Goal: Task Accomplishment & Management: Manage account settings

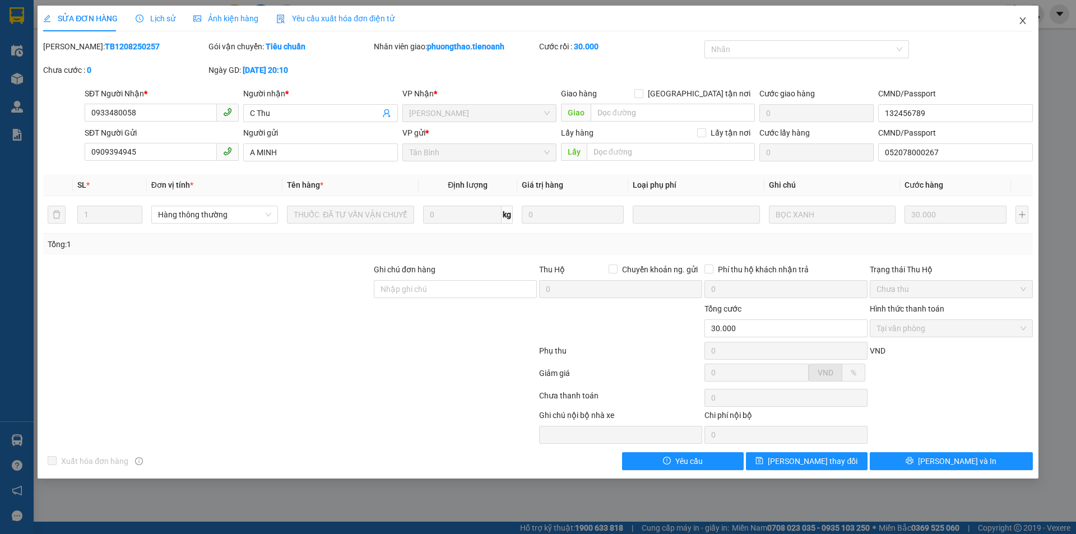
click at [1018, 18] on icon "close" at bounding box center [1022, 20] width 9 height 9
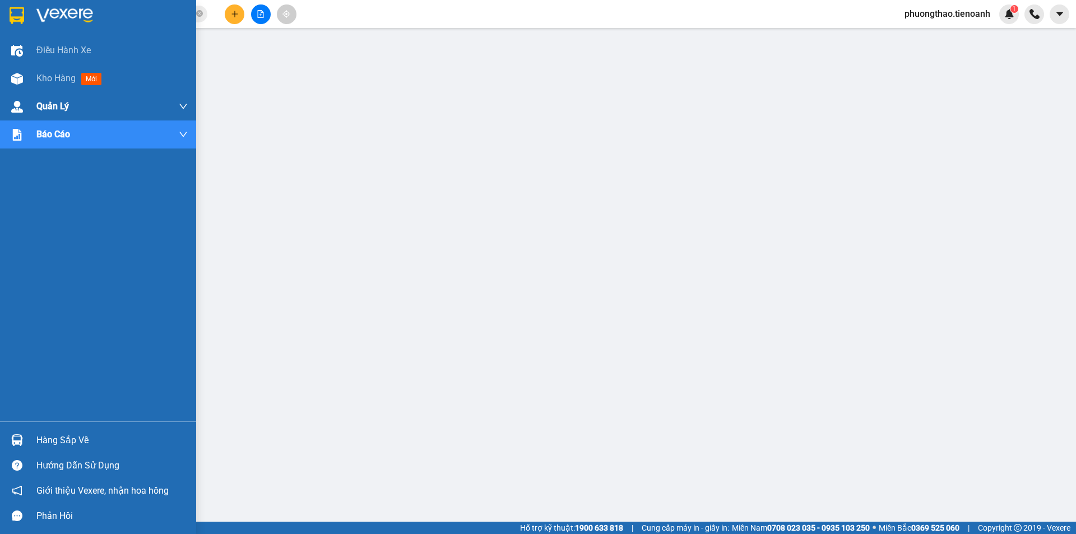
click at [38, 93] on div "Quản Lý" at bounding box center [111, 106] width 151 height 28
click at [38, 76] on span "Kho hàng" at bounding box center [55, 78] width 39 height 11
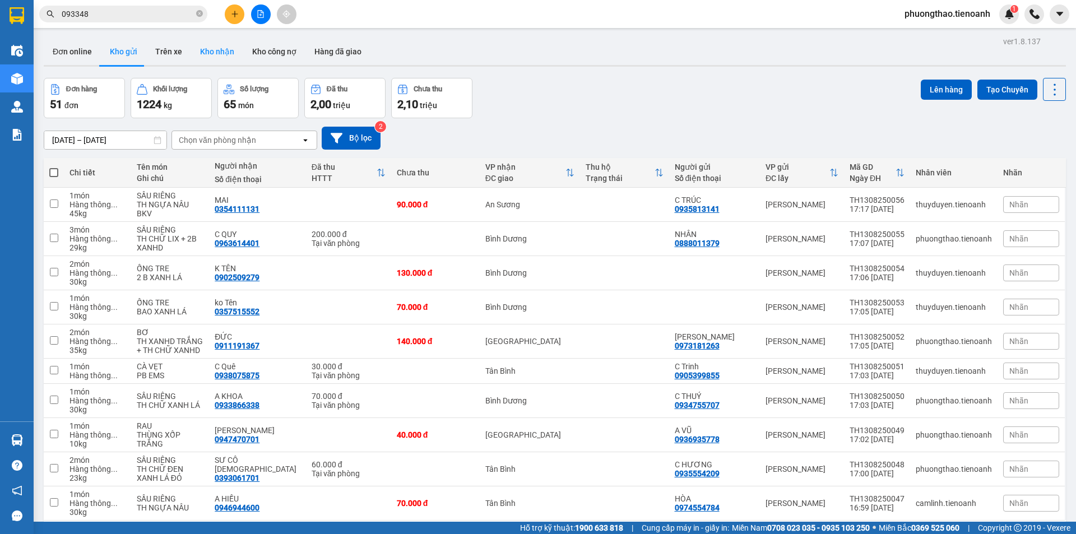
click at [221, 58] on button "Kho nhận" at bounding box center [217, 51] width 52 height 27
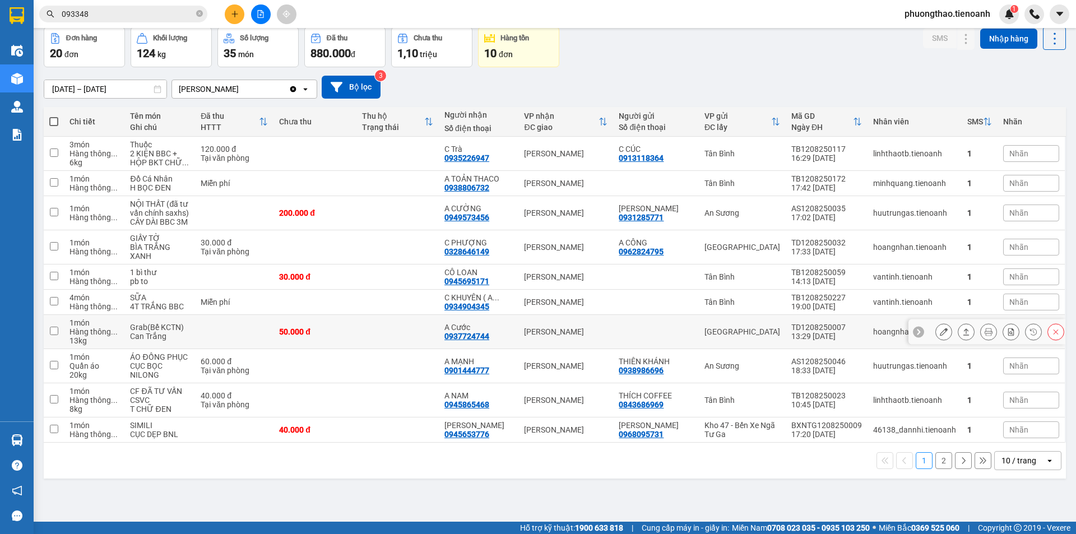
scroll to position [52, 0]
click at [1012, 457] on div "10 / trang" at bounding box center [1019, 460] width 35 height 11
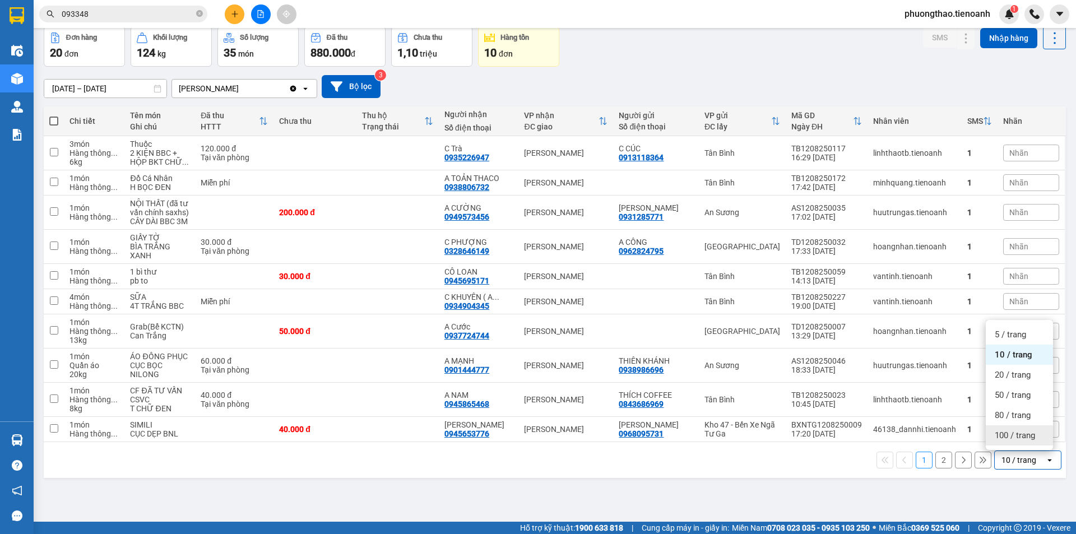
click at [1004, 441] on div "100 / trang" at bounding box center [1019, 435] width 67 height 20
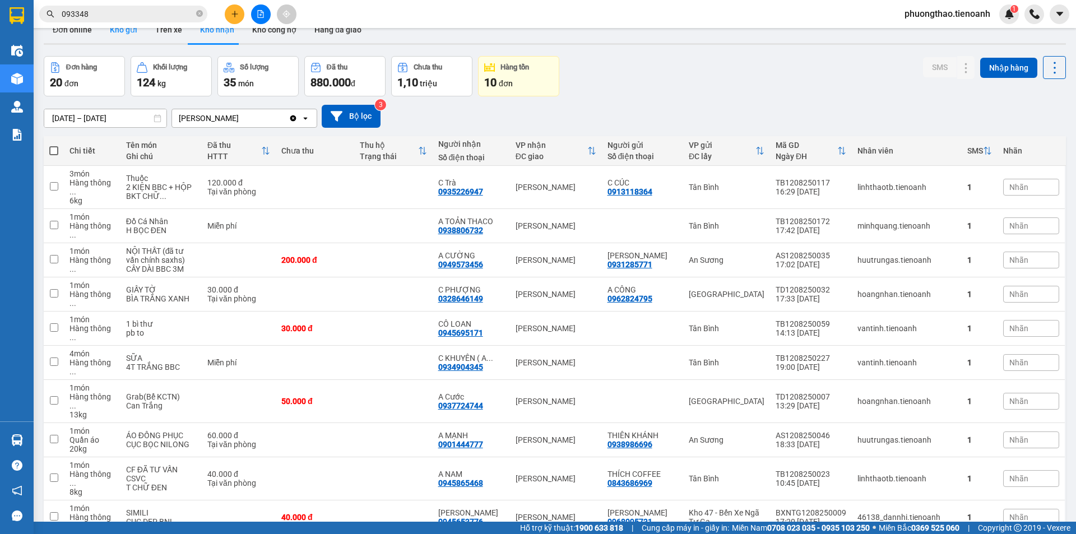
scroll to position [0, 0]
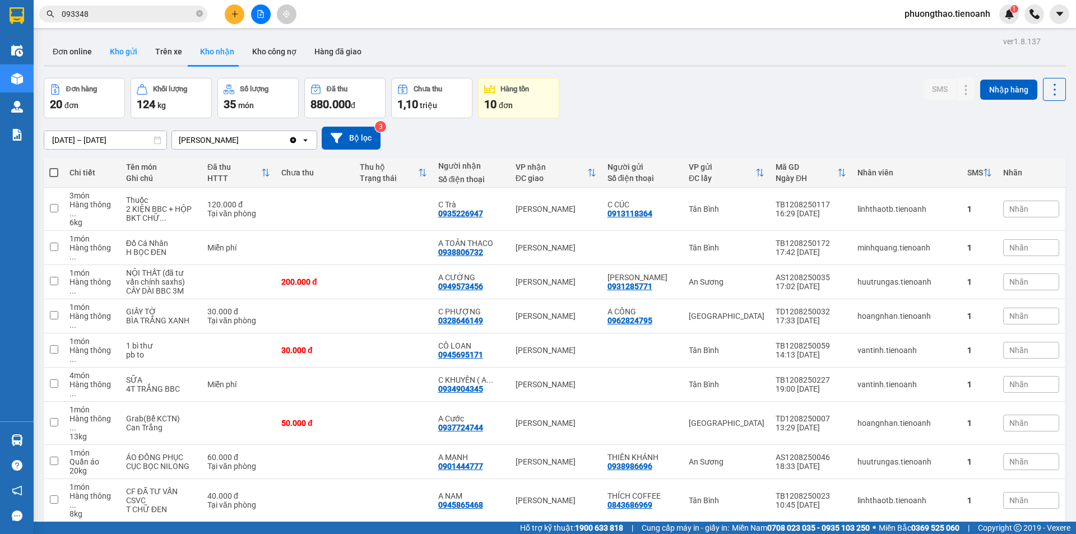
click at [118, 44] on button "Kho gửi" at bounding box center [123, 51] width 45 height 27
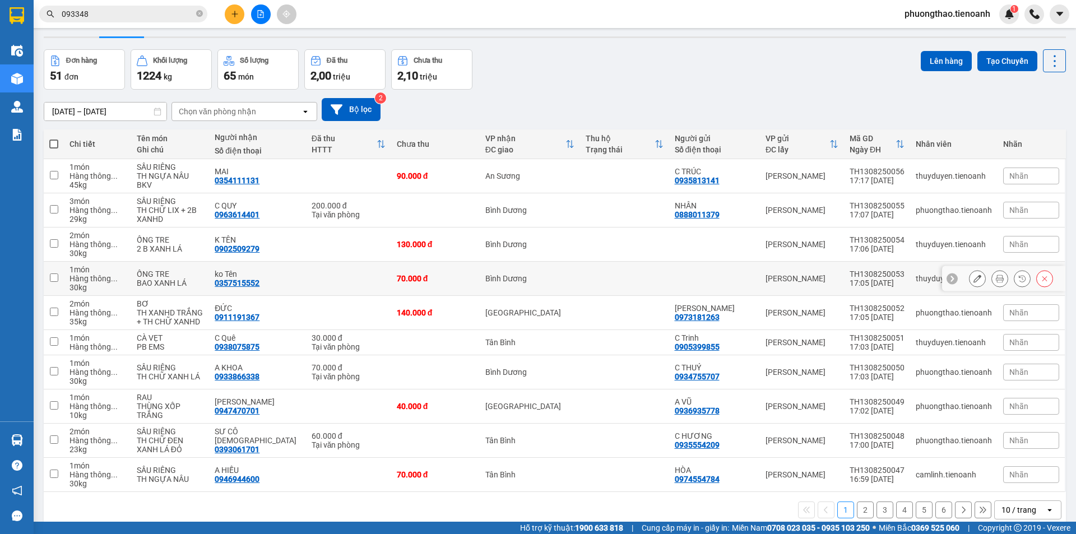
scroll to position [52, 0]
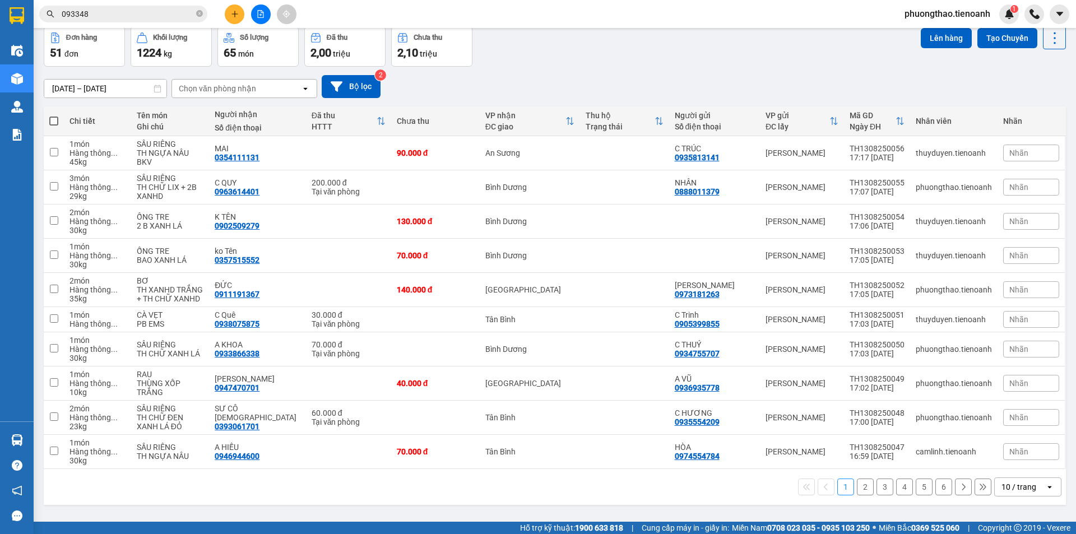
click at [1021, 487] on div "10 / trang" at bounding box center [1019, 486] width 35 height 11
click at [1021, 469] on div "100 / trang" at bounding box center [1019, 462] width 67 height 20
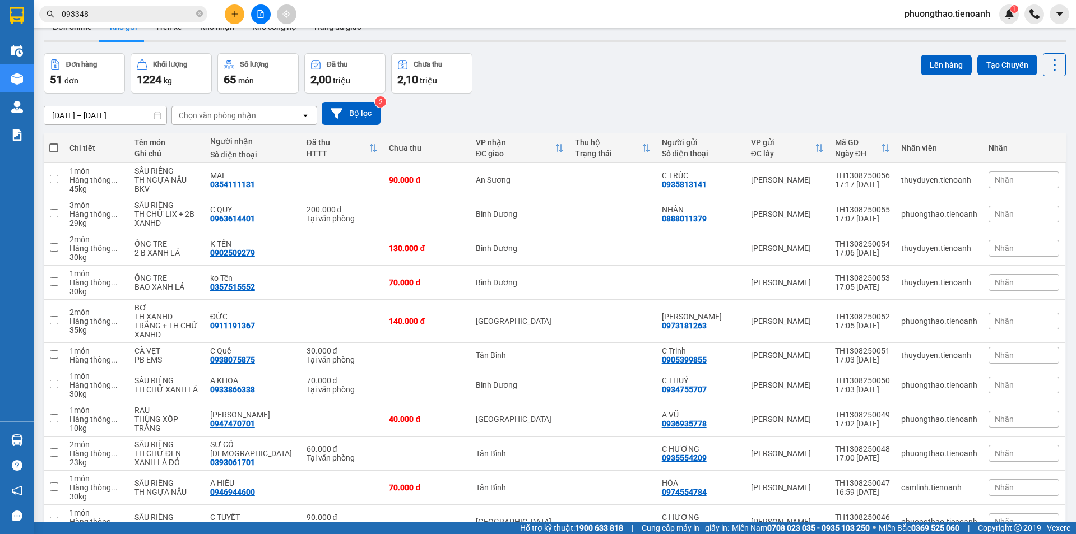
scroll to position [0, 0]
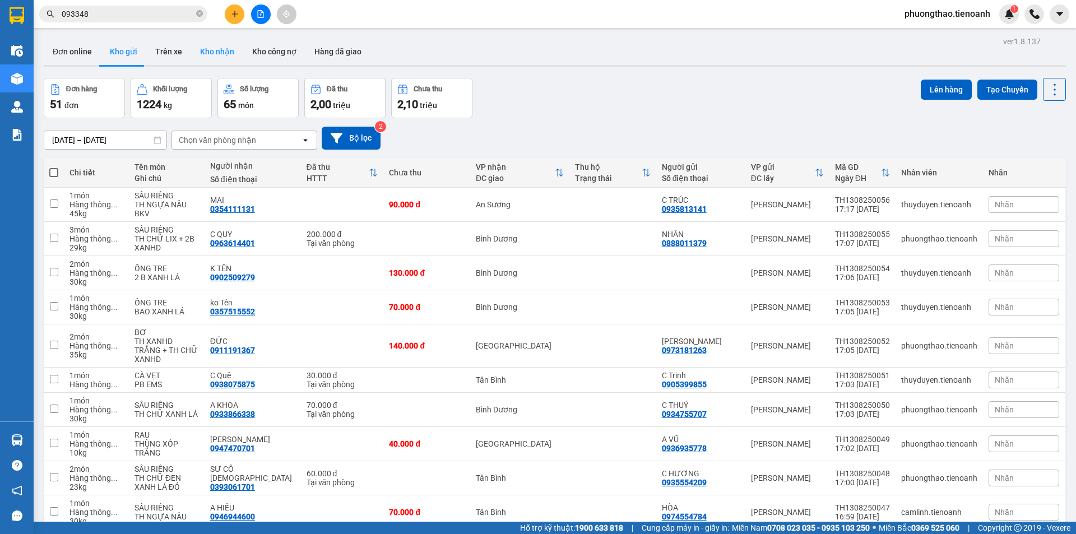
click at [215, 42] on button "Kho nhận" at bounding box center [217, 51] width 52 height 27
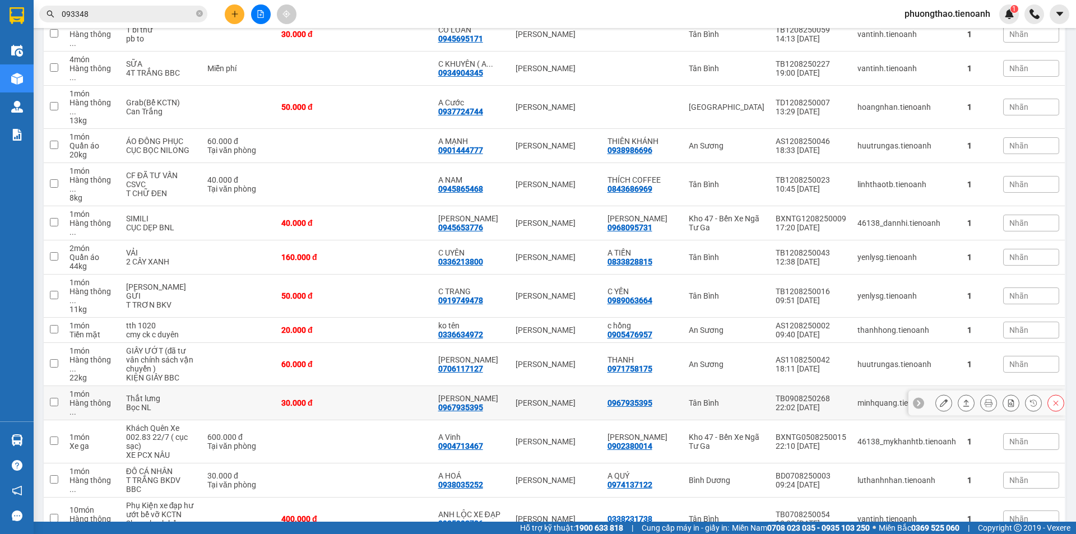
scroll to position [387, 0]
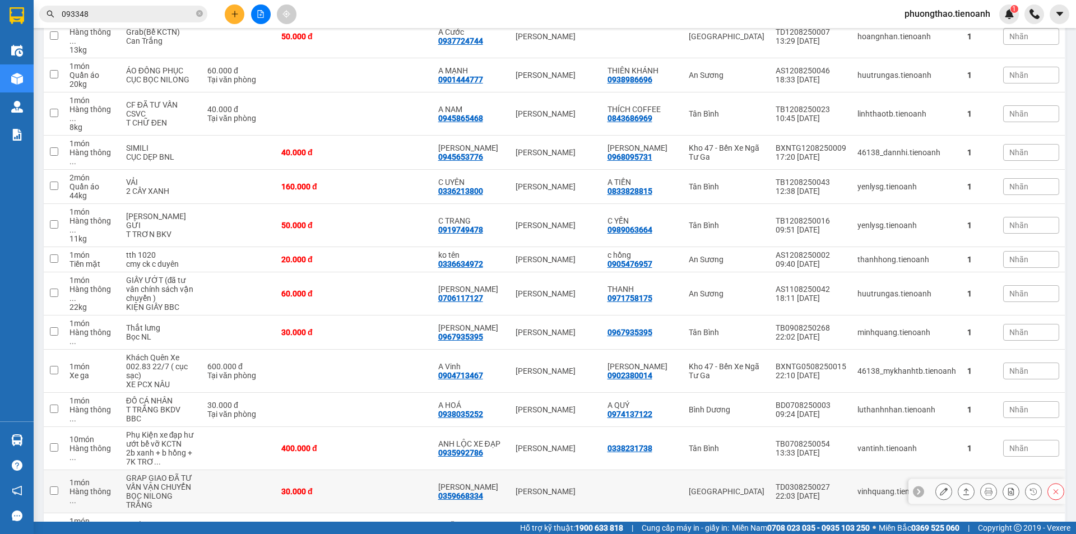
click at [937, 482] on button at bounding box center [944, 492] width 16 height 20
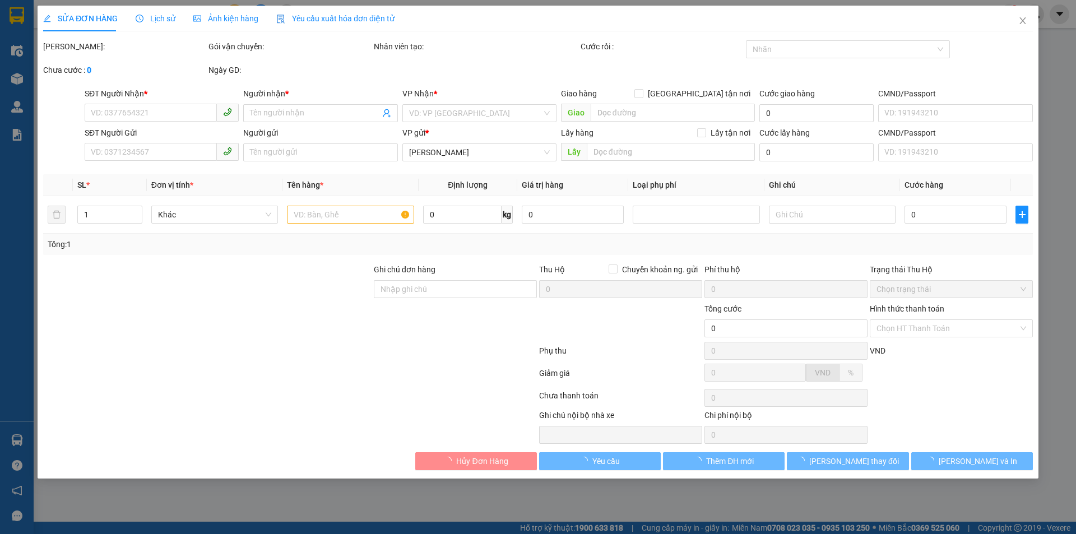
type input "0359668334"
type input "[PERSON_NAME]"
type input "30.000"
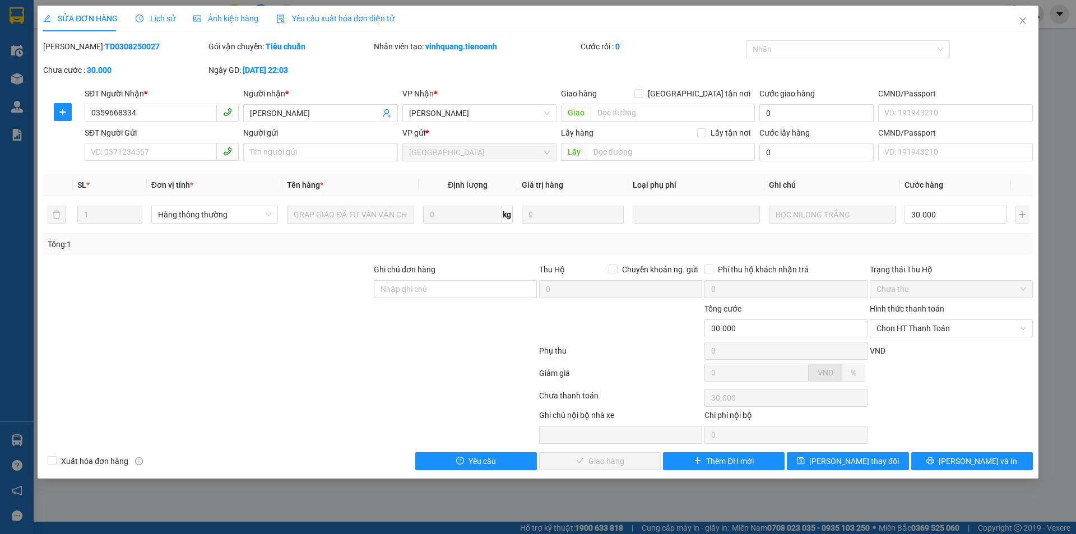
drag, startPoint x: 140, startPoint y: 51, endPoint x: 71, endPoint y: 38, distance: 70.1
click at [71, 38] on div "SỬA ĐƠN HÀNG Lịch sử Ảnh kiện hàng Yêu cầu xuất hóa đơn điện tử Total Paid Fee …" at bounding box center [538, 238] width 990 height 465
copy b "TD0308250027"
click at [953, 334] on span "Chọn HT Thanh Toán" at bounding box center [952, 328] width 150 height 17
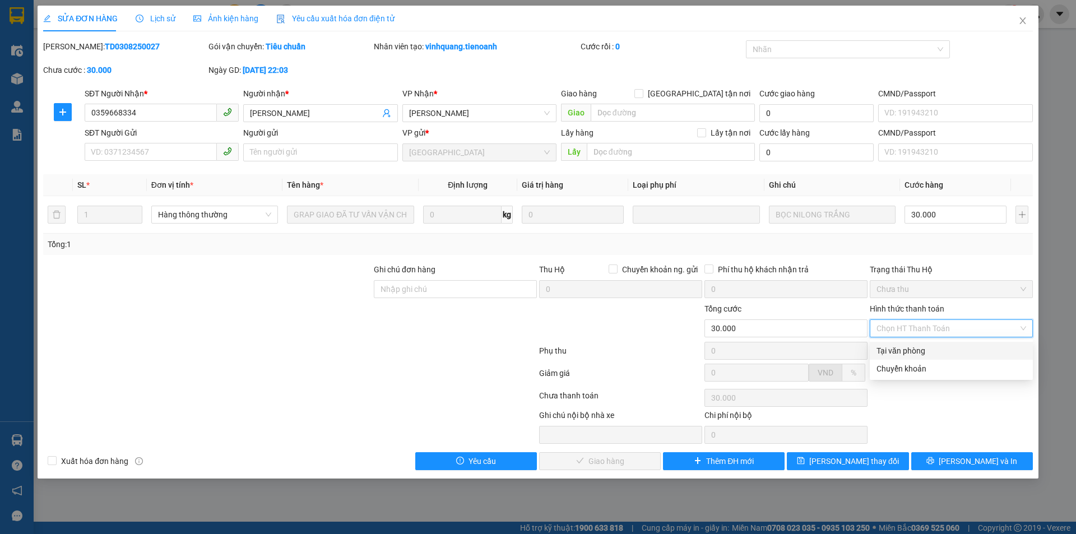
click at [932, 349] on div "Tại văn phòng" at bounding box center [952, 351] width 150 height 12
type input "0"
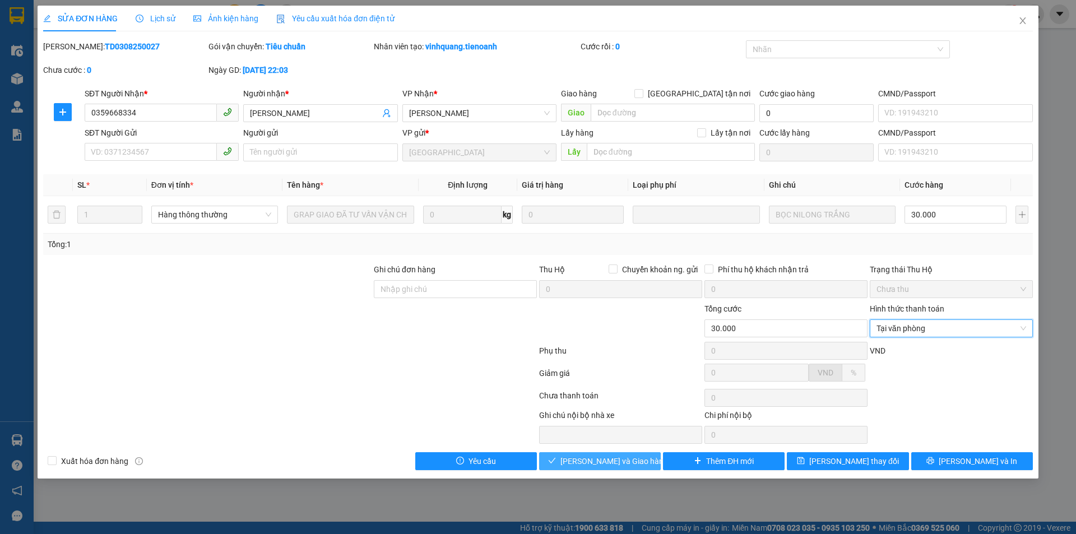
click at [631, 460] on span "[PERSON_NAME] và Giao hàng" at bounding box center [614, 461] width 108 height 12
